Goal: Information Seeking & Learning: Learn about a topic

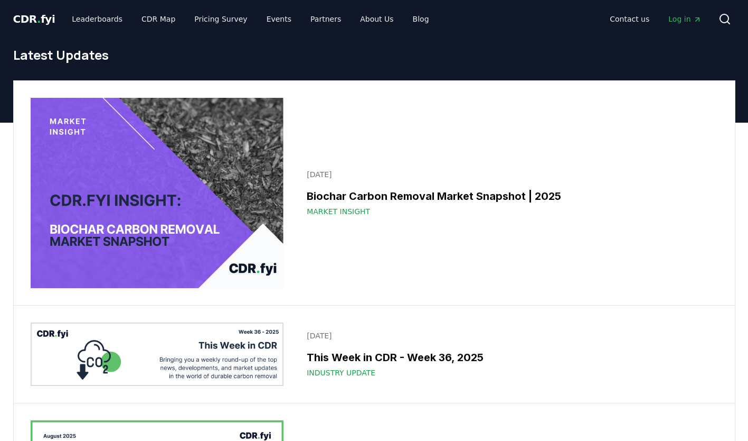
click at [227, 305] on div "[DATE] This Week in CDR - Week 36, 2025 Industry Update" at bounding box center [375, 353] width 722 height 97
click at [202, 132] on img at bounding box center [158, 193] width 254 height 190
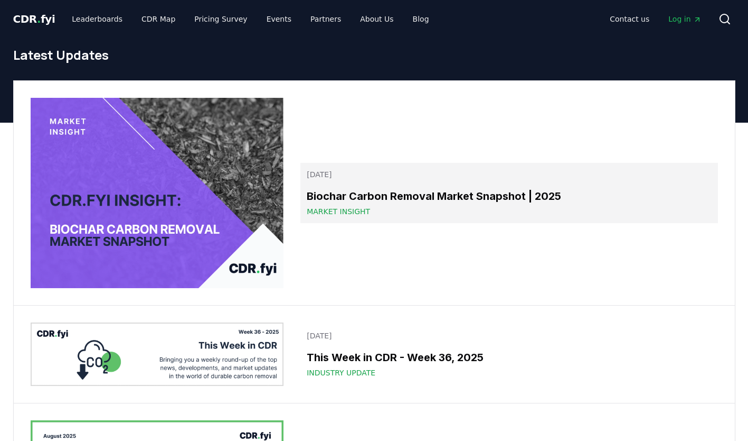
click at [444, 195] on h3 "Biochar Carbon Removal Market Snapshot | 2025" at bounding box center [509, 196] width 405 height 16
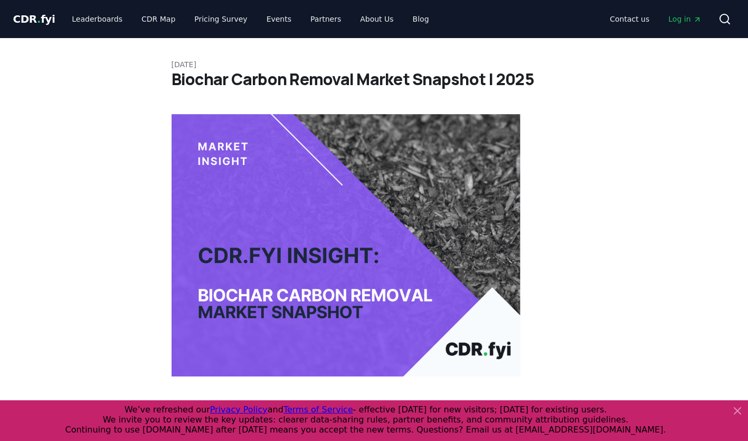
click at [737, 409] on icon at bounding box center [738, 410] width 6 height 6
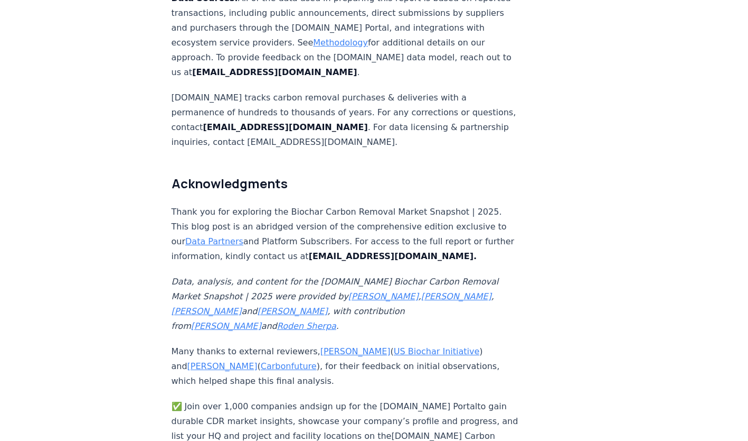
scroll to position [6327, 0]
